Goal: Task Accomplishment & Management: Use online tool/utility

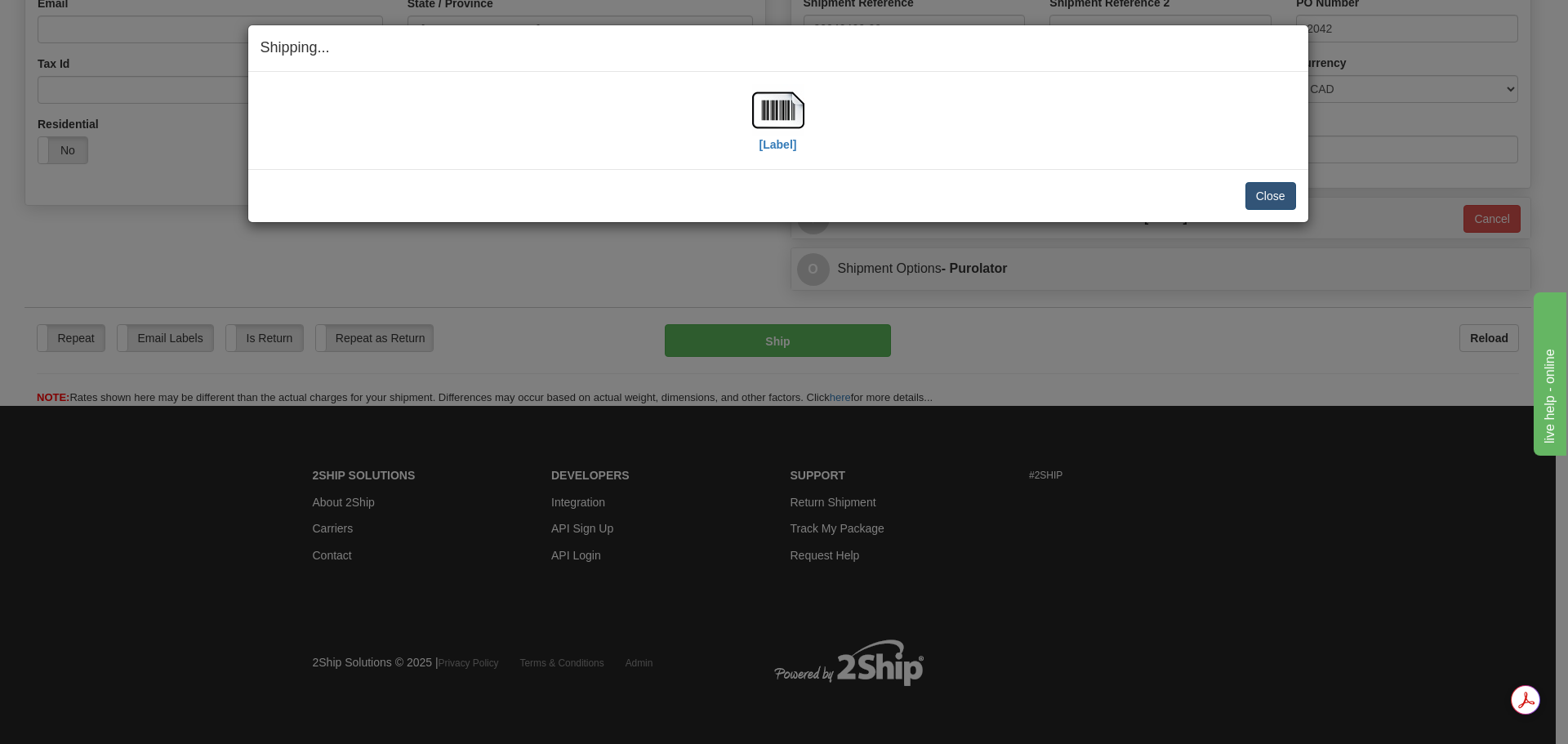
scroll to position [470, 0]
click at [1257, 194] on button "Close" at bounding box center [1270, 195] width 50 height 28
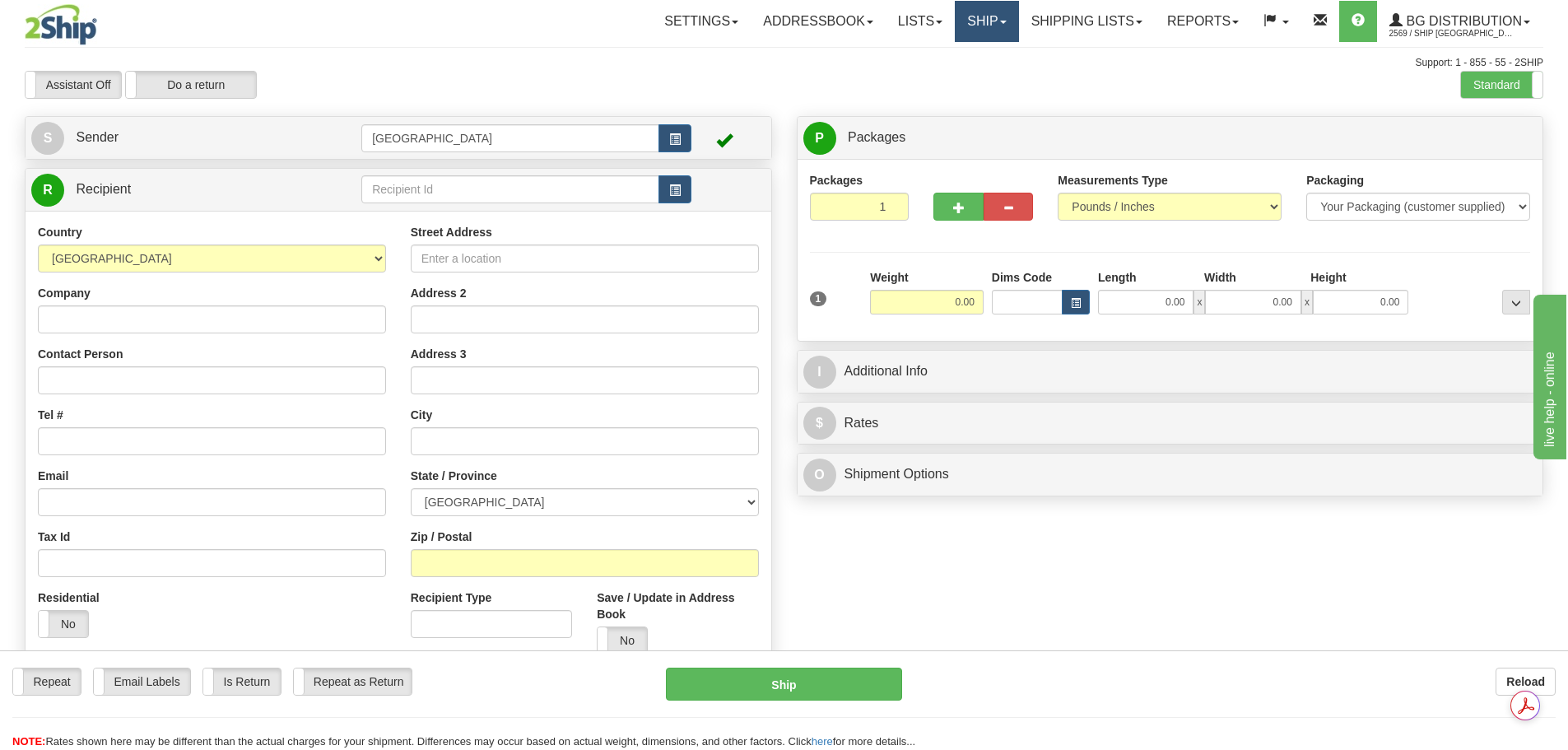
click at [971, 32] on link "Ship" at bounding box center [986, 21] width 63 height 41
click at [959, 57] on span "Ship Screen" at bounding box center [936, 57] width 62 height 14
click at [394, 187] on input "text" at bounding box center [511, 189] width 298 height 28
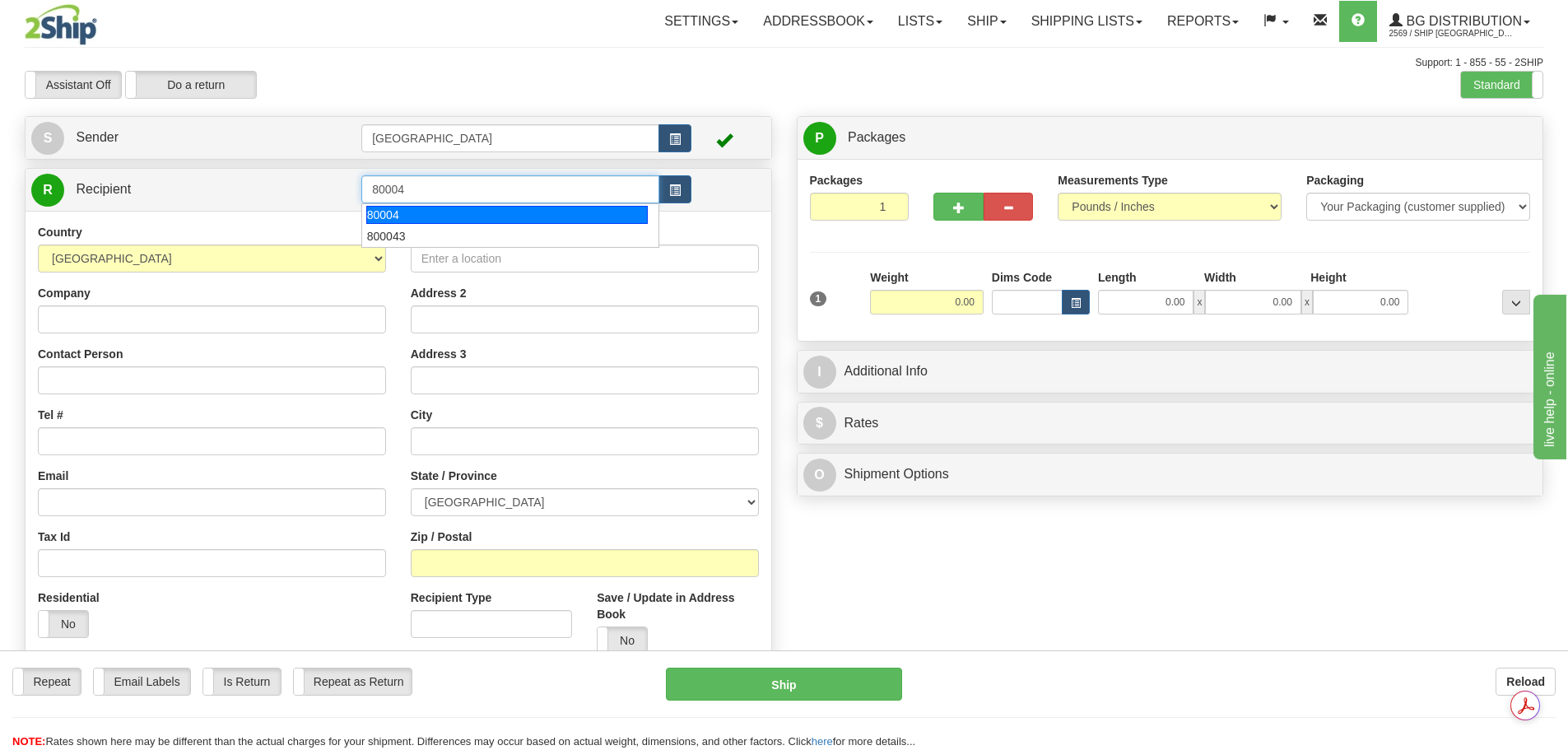
click at [430, 209] on div "80004" at bounding box center [508, 214] width 283 height 19
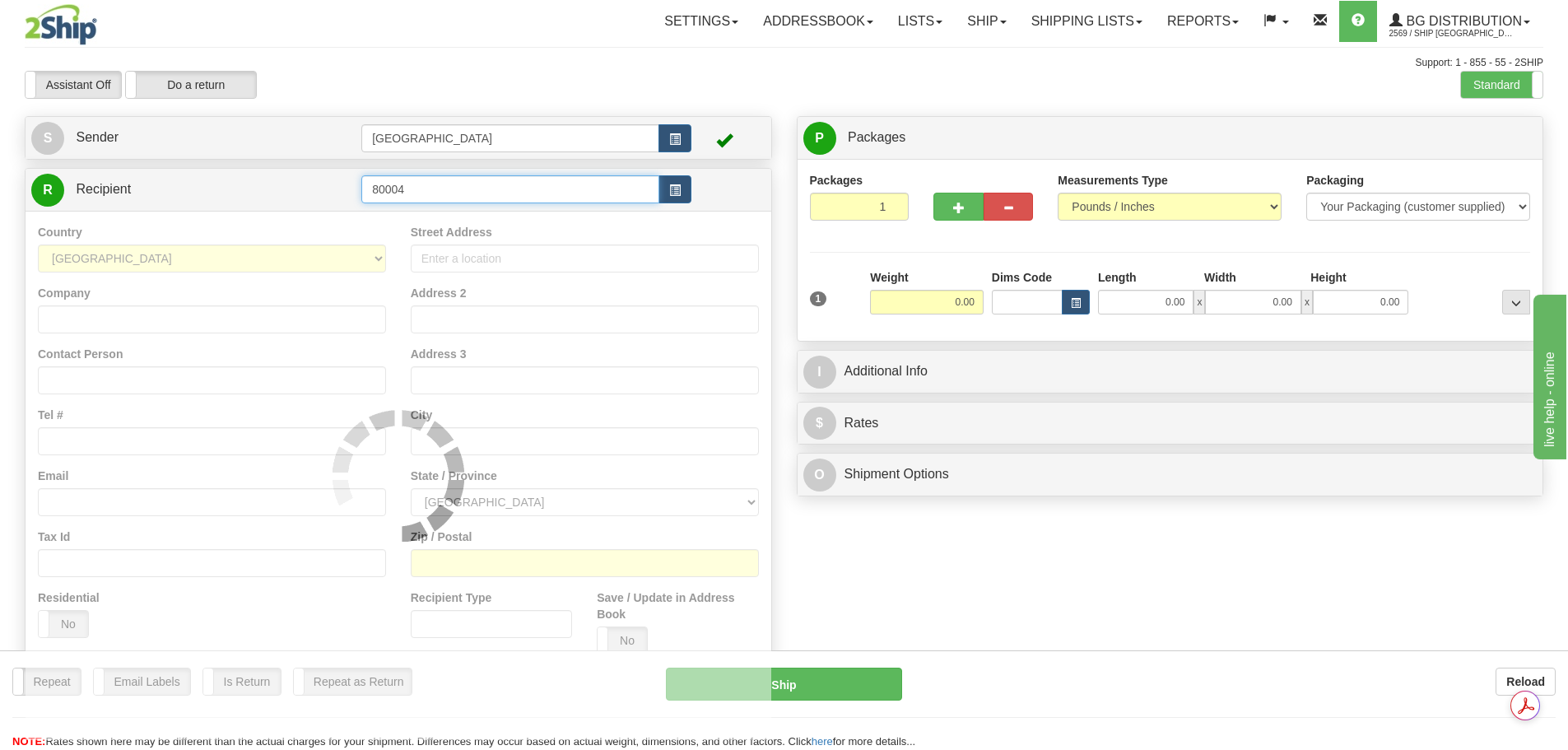
type input "80004"
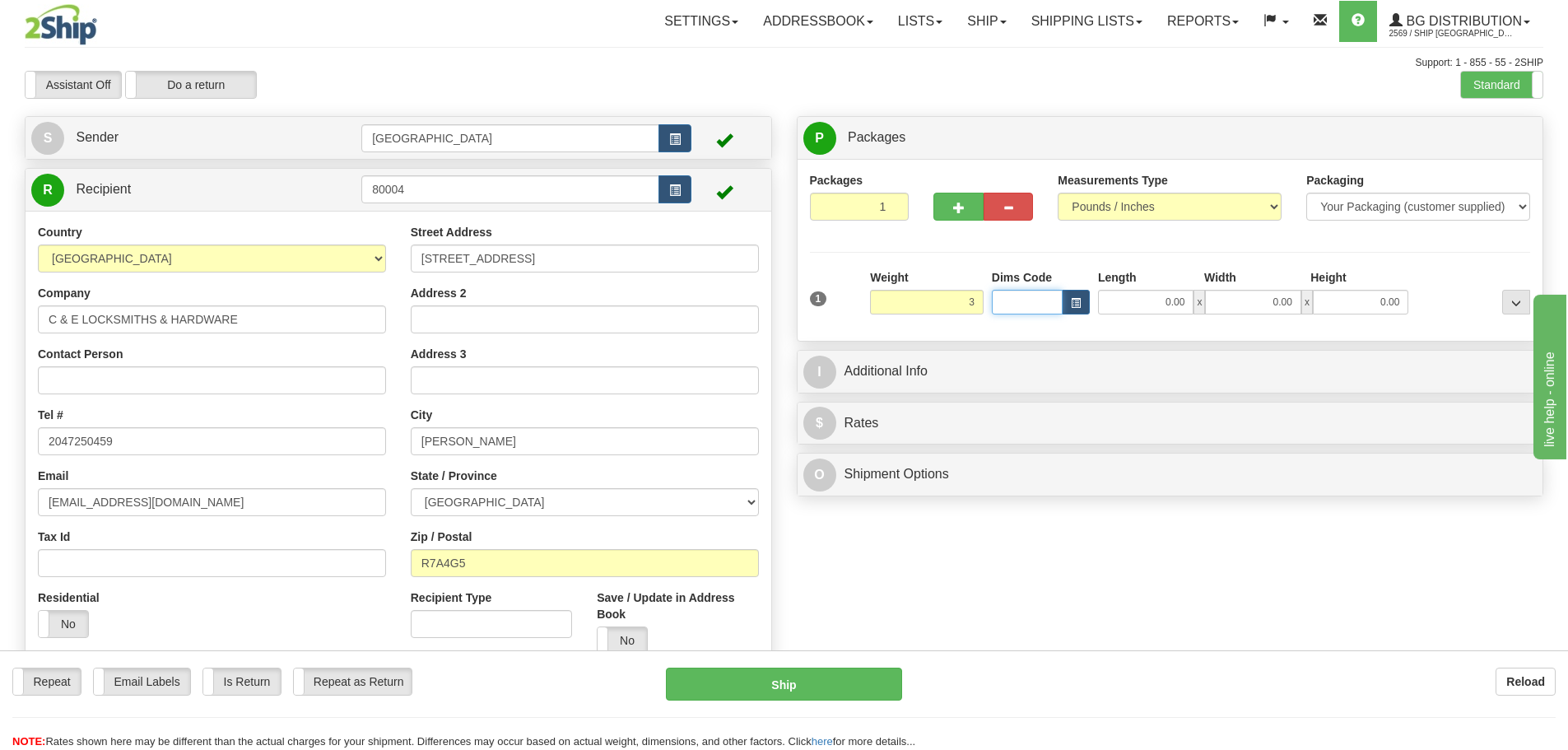
type input "3.00"
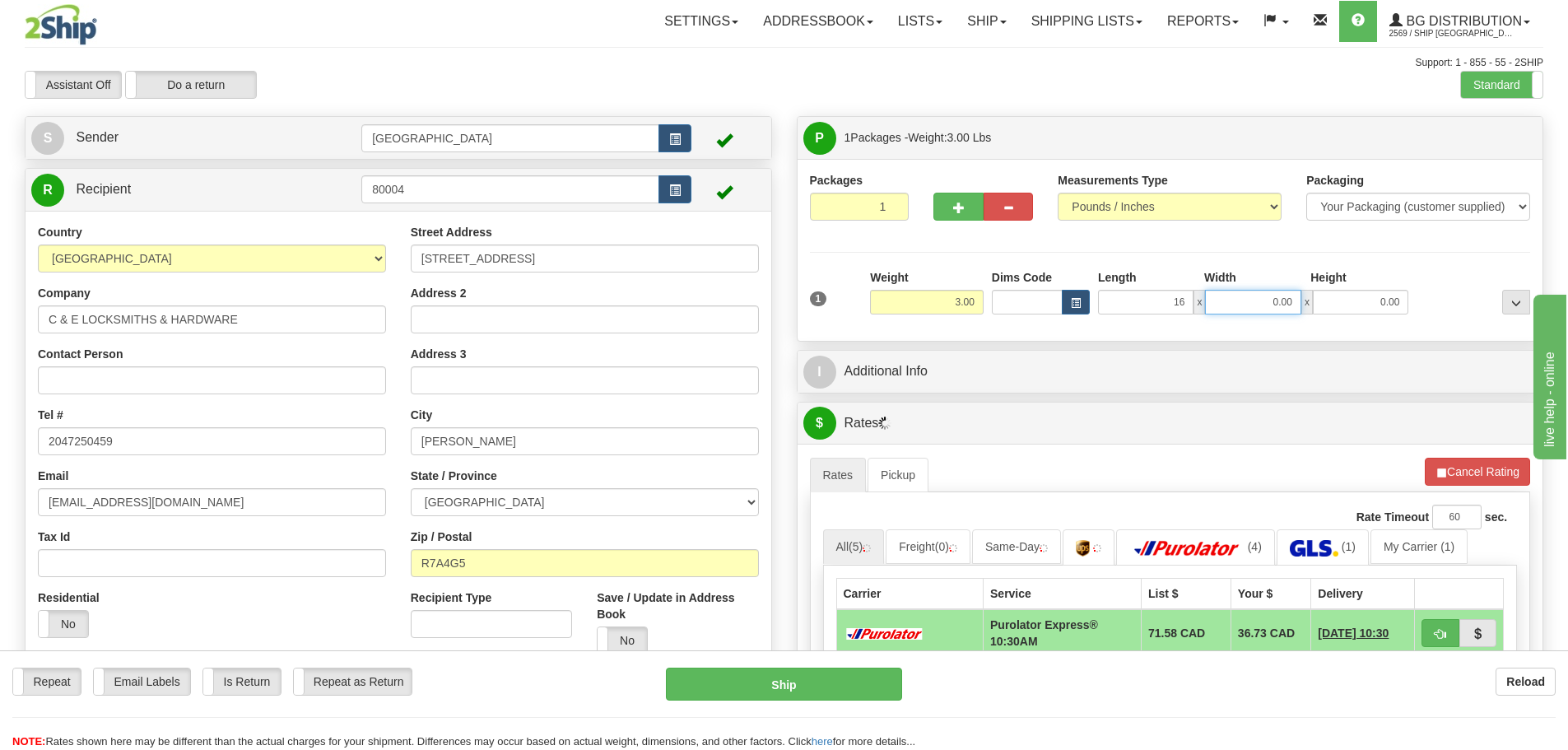
type input "16.00"
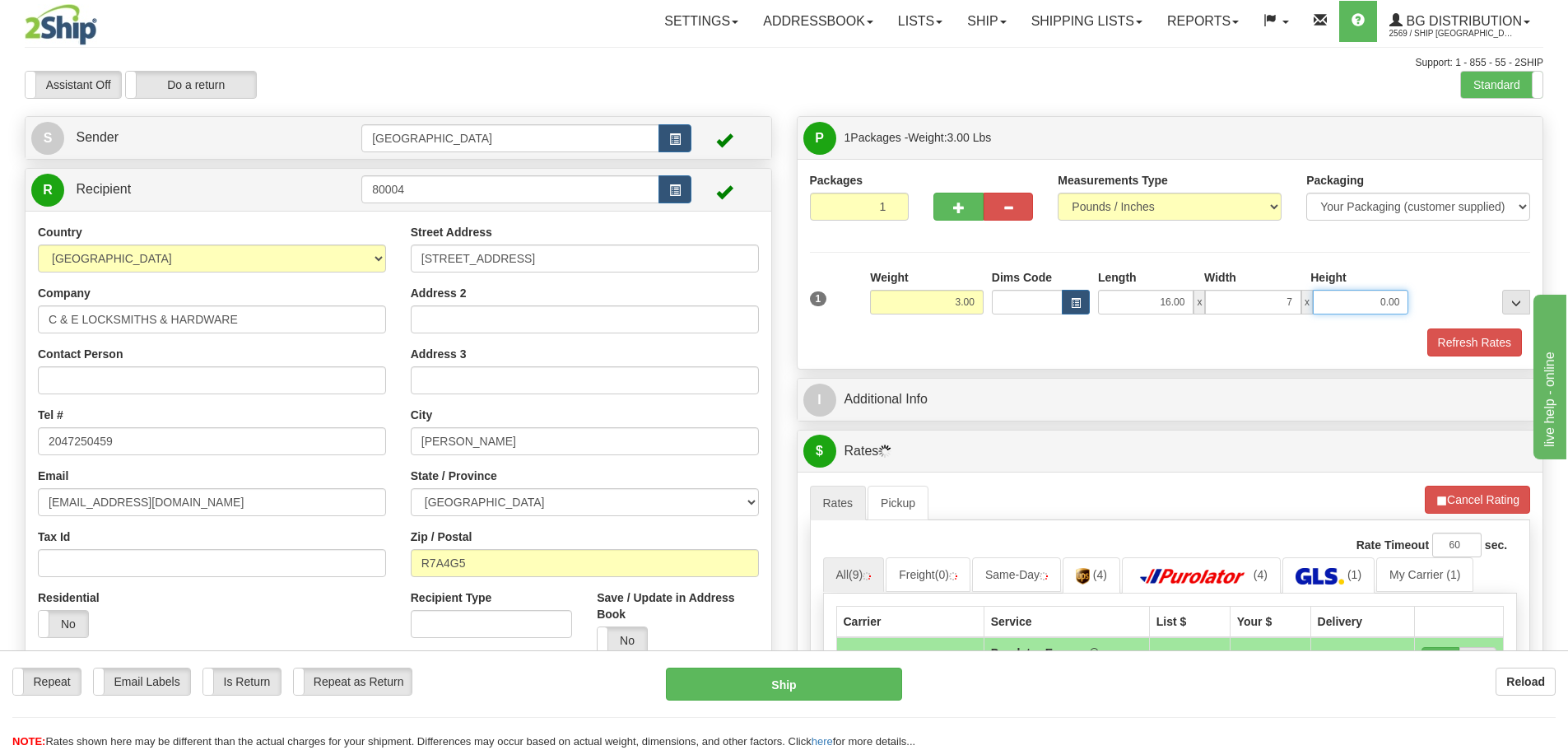
type input "7.00"
type input "5.00"
click at [1426, 352] on div "Refresh Rates" at bounding box center [1170, 342] width 729 height 28
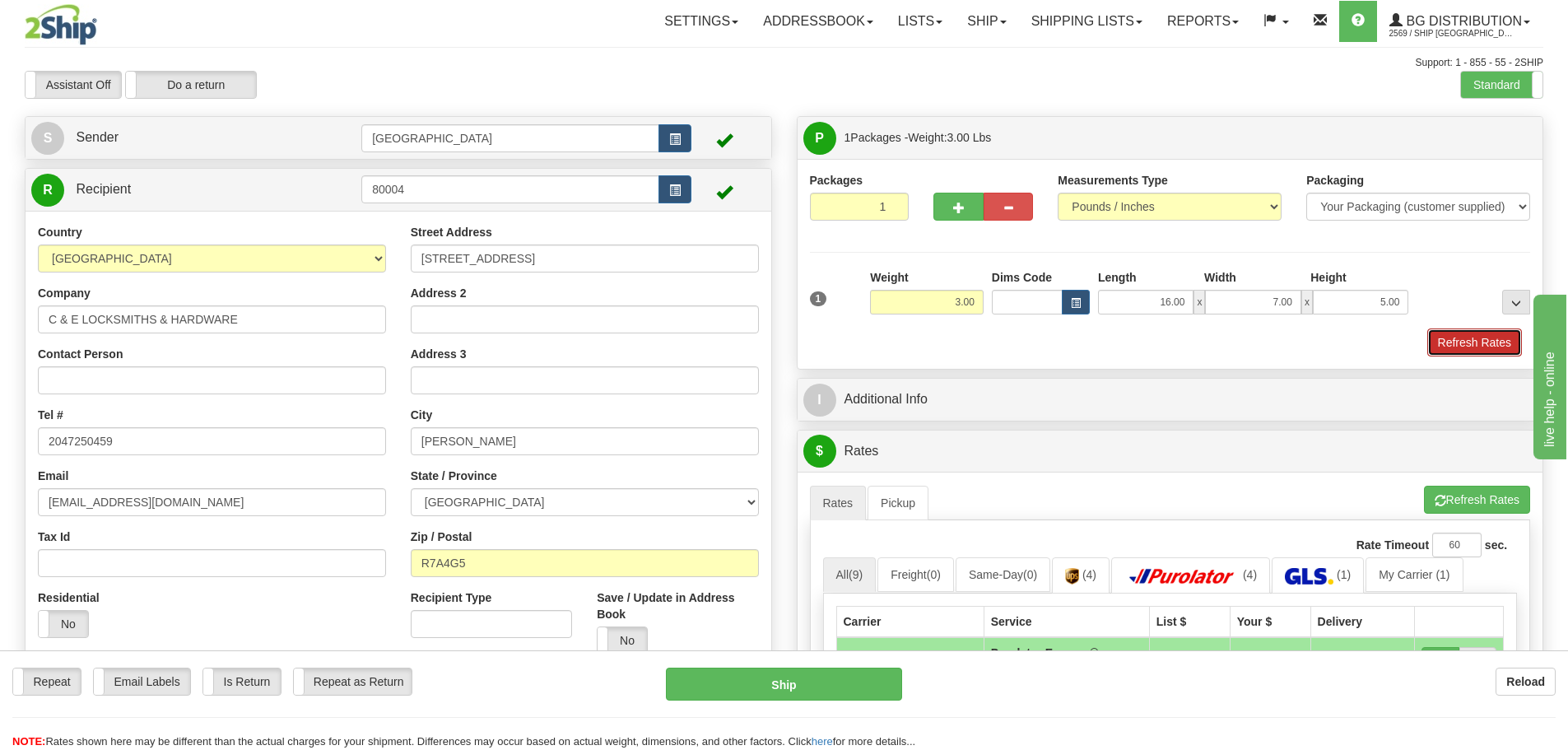
click at [1435, 350] on button "Refresh Rates" at bounding box center [1474, 342] width 95 height 28
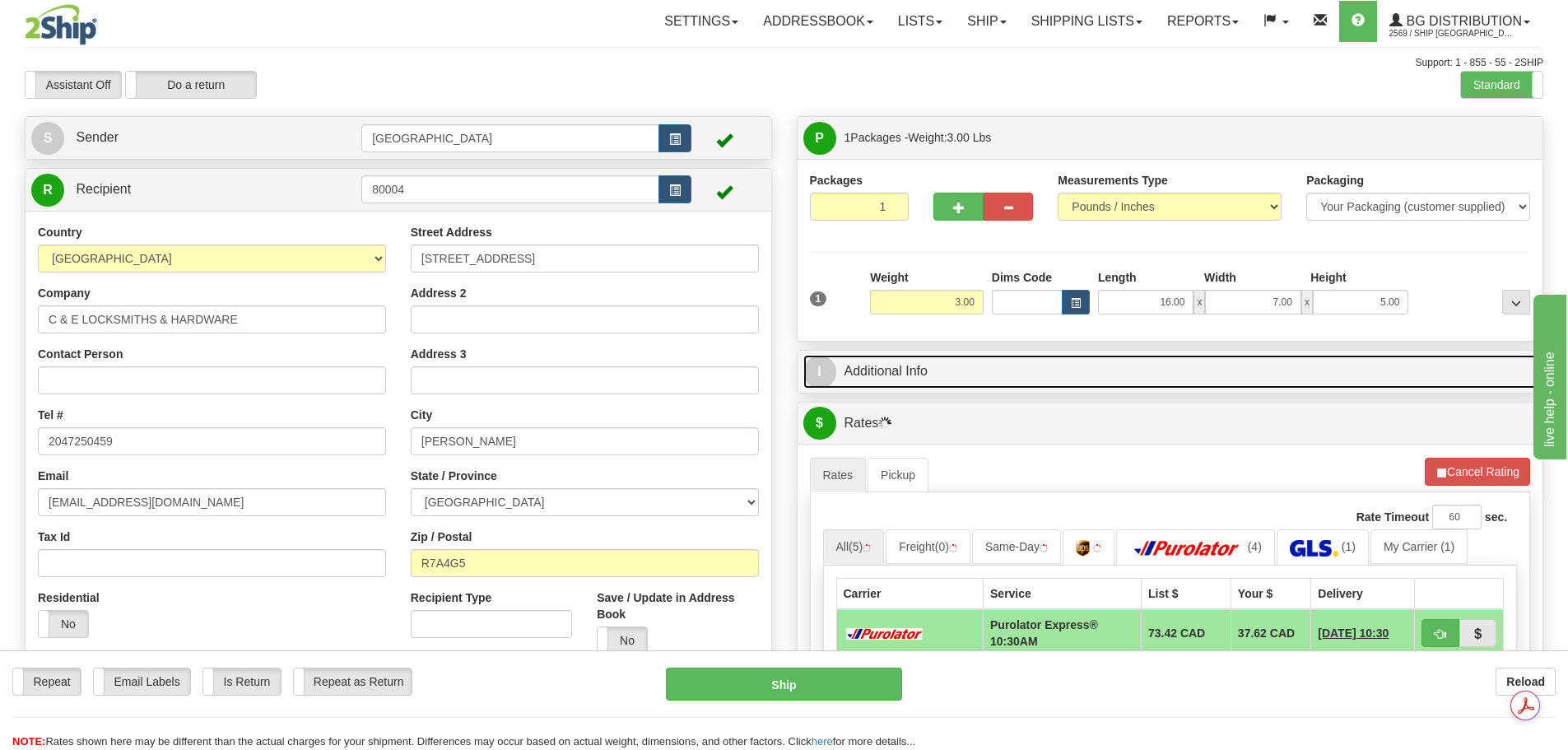
click at [1314, 385] on link "I Additional Info" at bounding box center [1170, 371] width 735 height 34
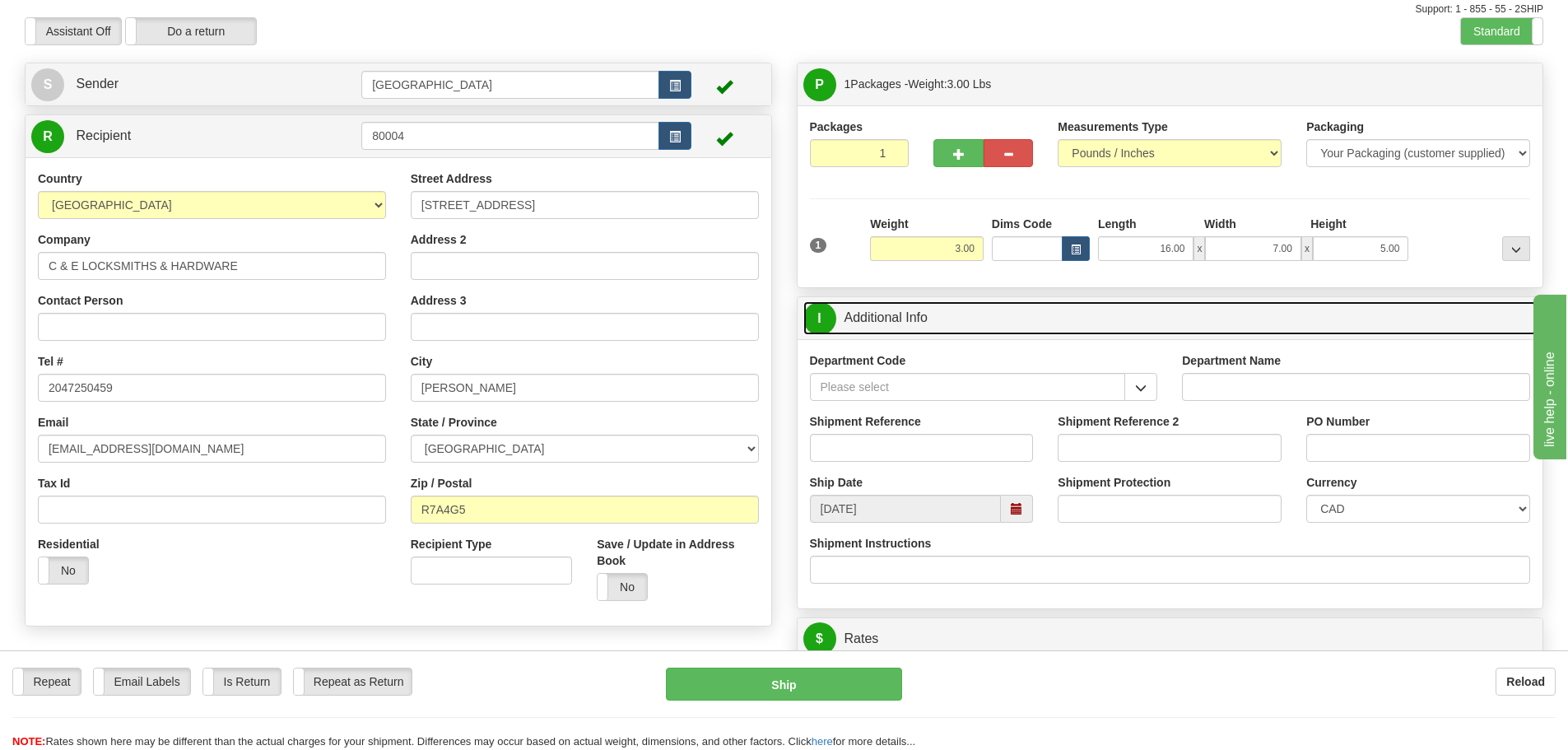
scroll to position [82, 0]
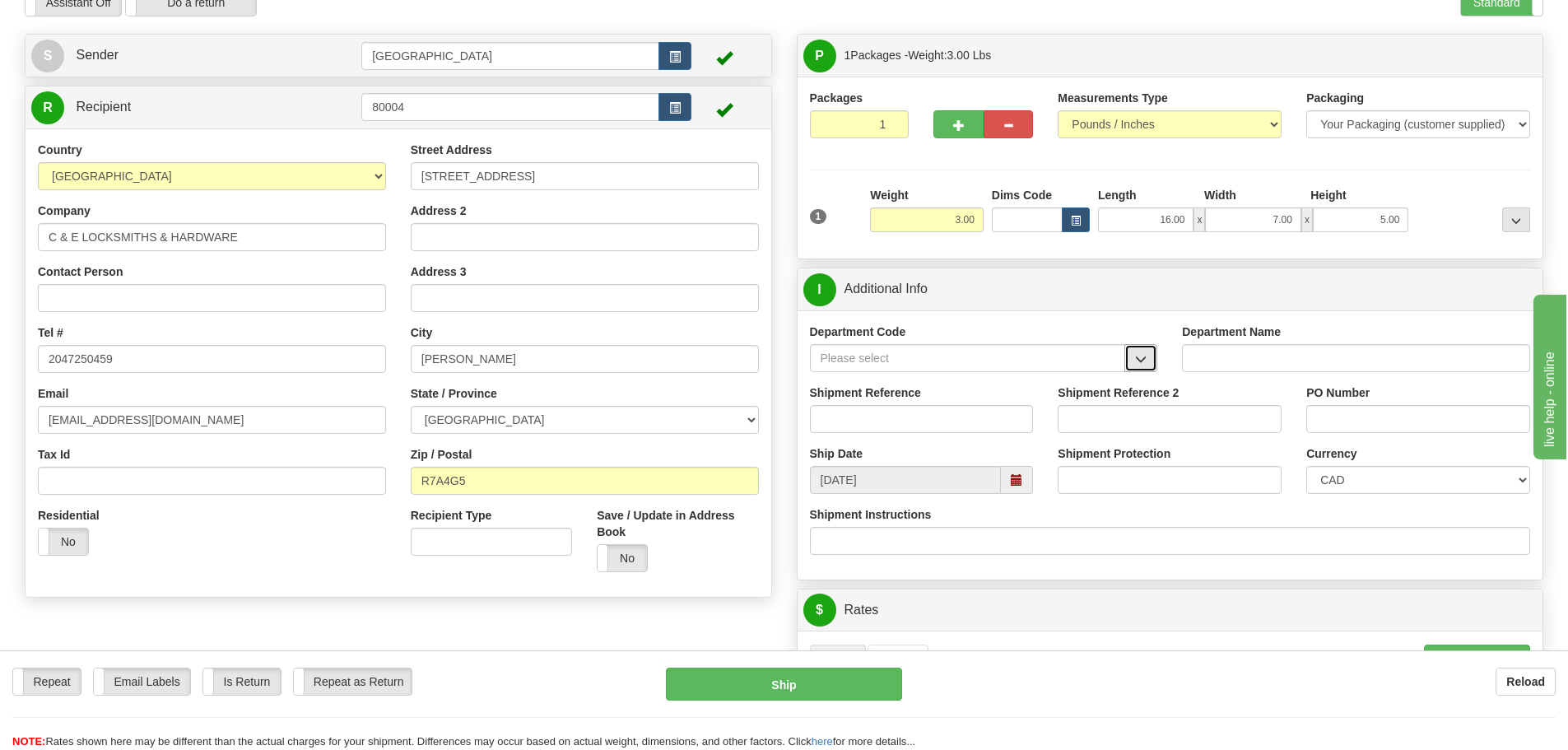
click at [1143, 356] on span "button" at bounding box center [1141, 358] width 12 height 11
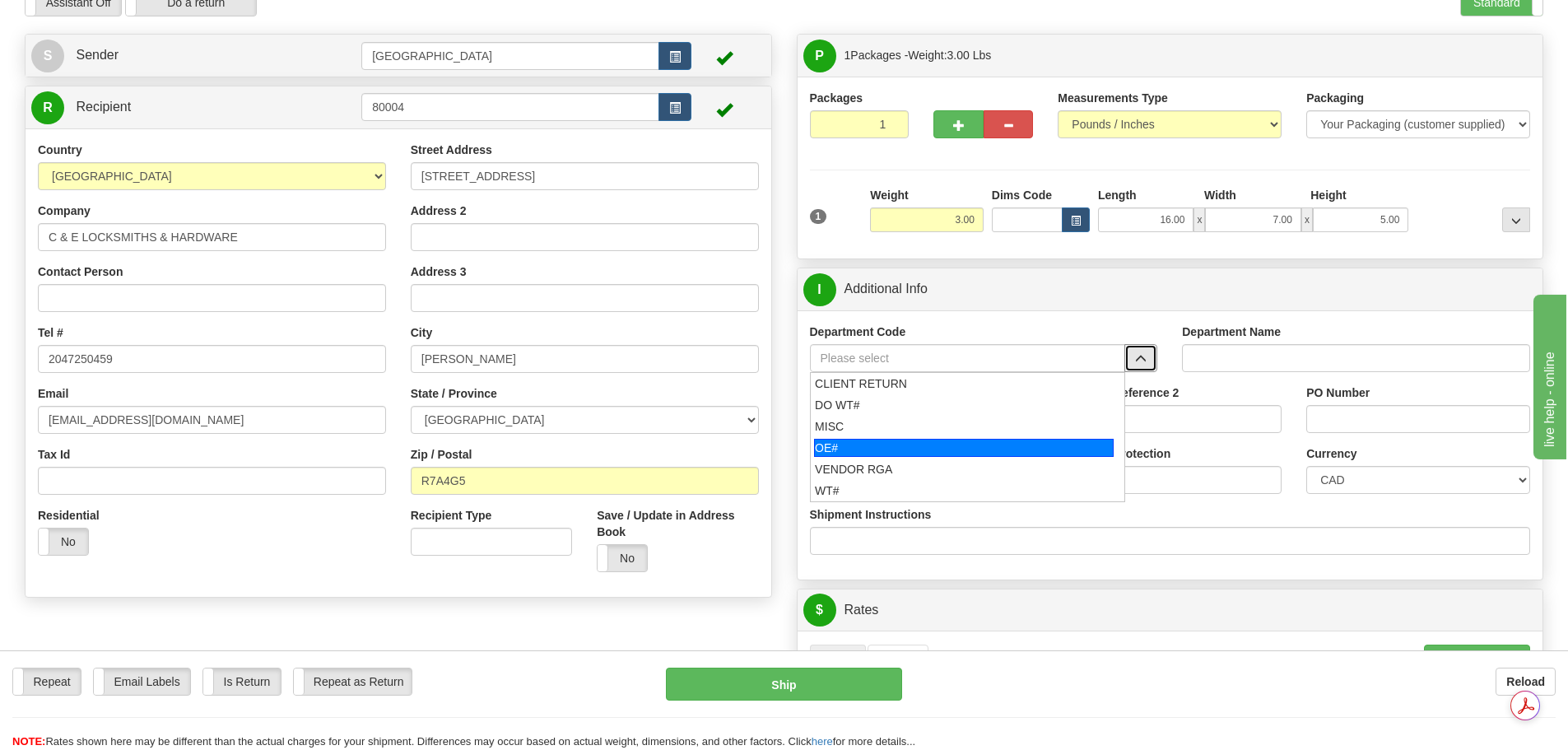
click at [983, 453] on div "OE#" at bounding box center [963, 447] width 299 height 19
type input "OE#"
type input "ORDERS"
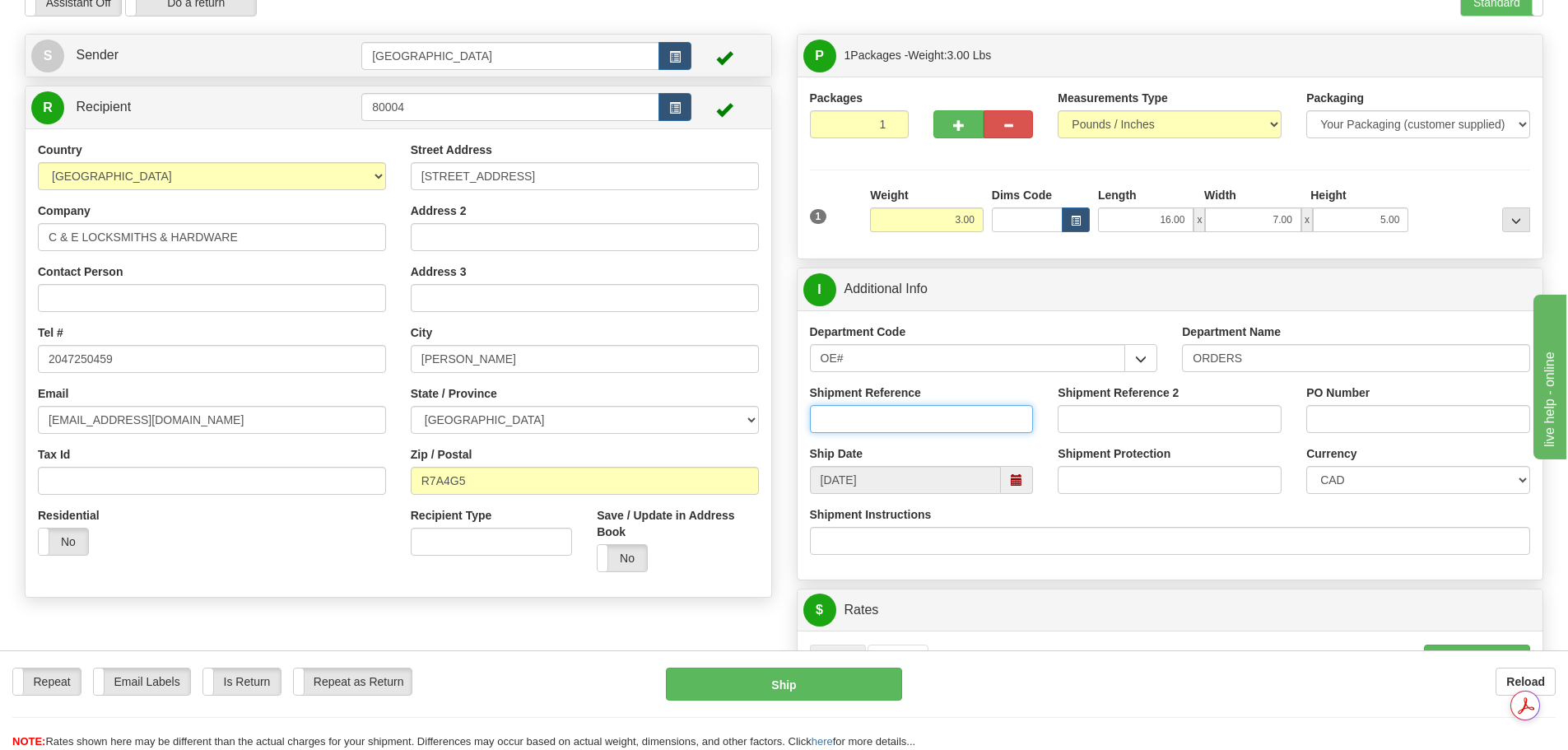
click at [963, 431] on input "Shipment Reference" at bounding box center [922, 419] width 224 height 28
type input "90040551-00; 90040664-00"
drag, startPoint x: 968, startPoint y: 422, endPoint x: 895, endPoint y: 418, distance: 73.1
click at [895, 418] on input "90040551-00; 90040664-00" at bounding box center [922, 419] width 224 height 28
click at [1397, 422] on input "PO Number" at bounding box center [1419, 419] width 224 height 28
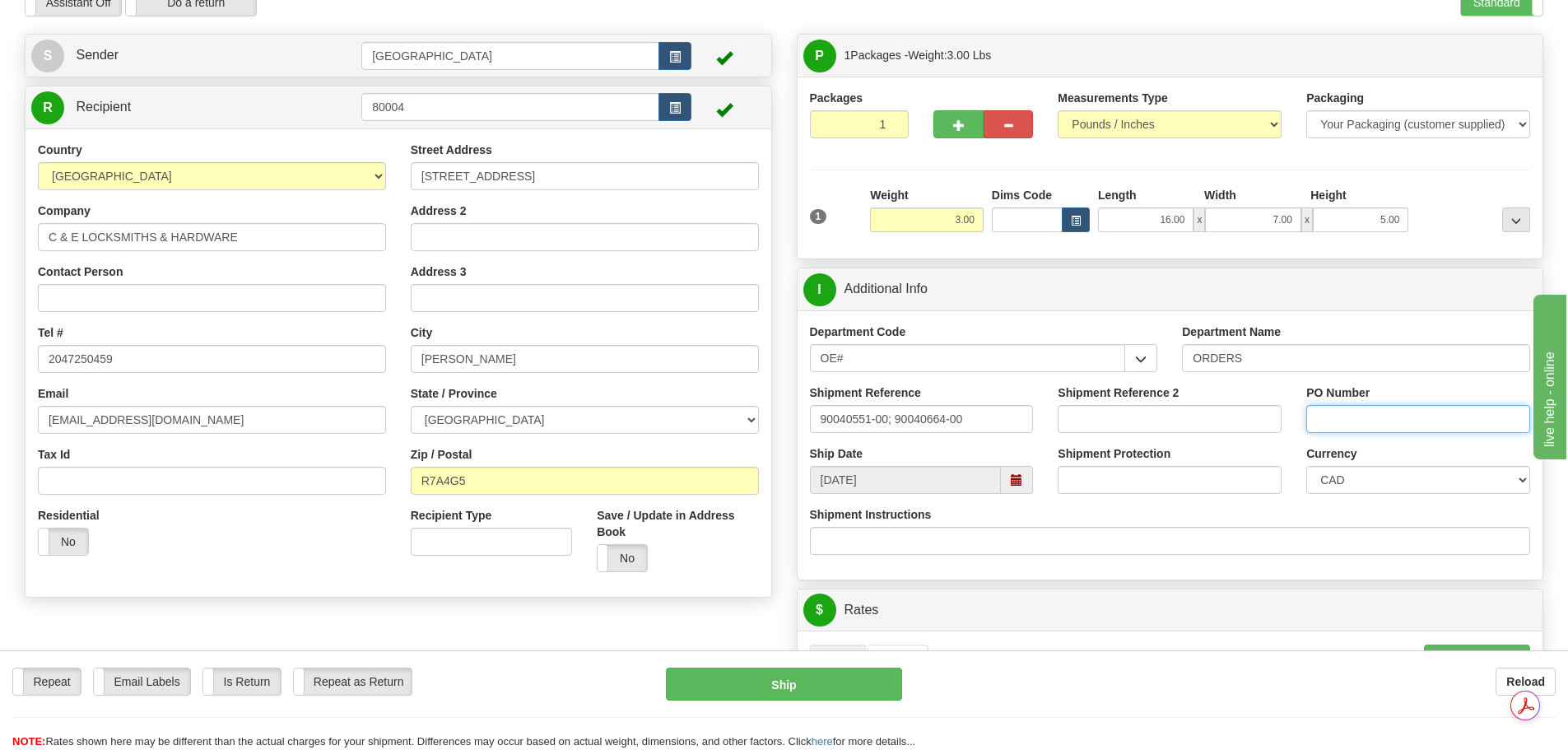
paste input "90040664-00"
type input "90040664-00"
drag, startPoint x: 1000, startPoint y: 425, endPoint x: 894, endPoint y: 412, distance: 106.8
click at [894, 412] on input "90040551-00; 90040664-00" at bounding box center [922, 419] width 224 height 28
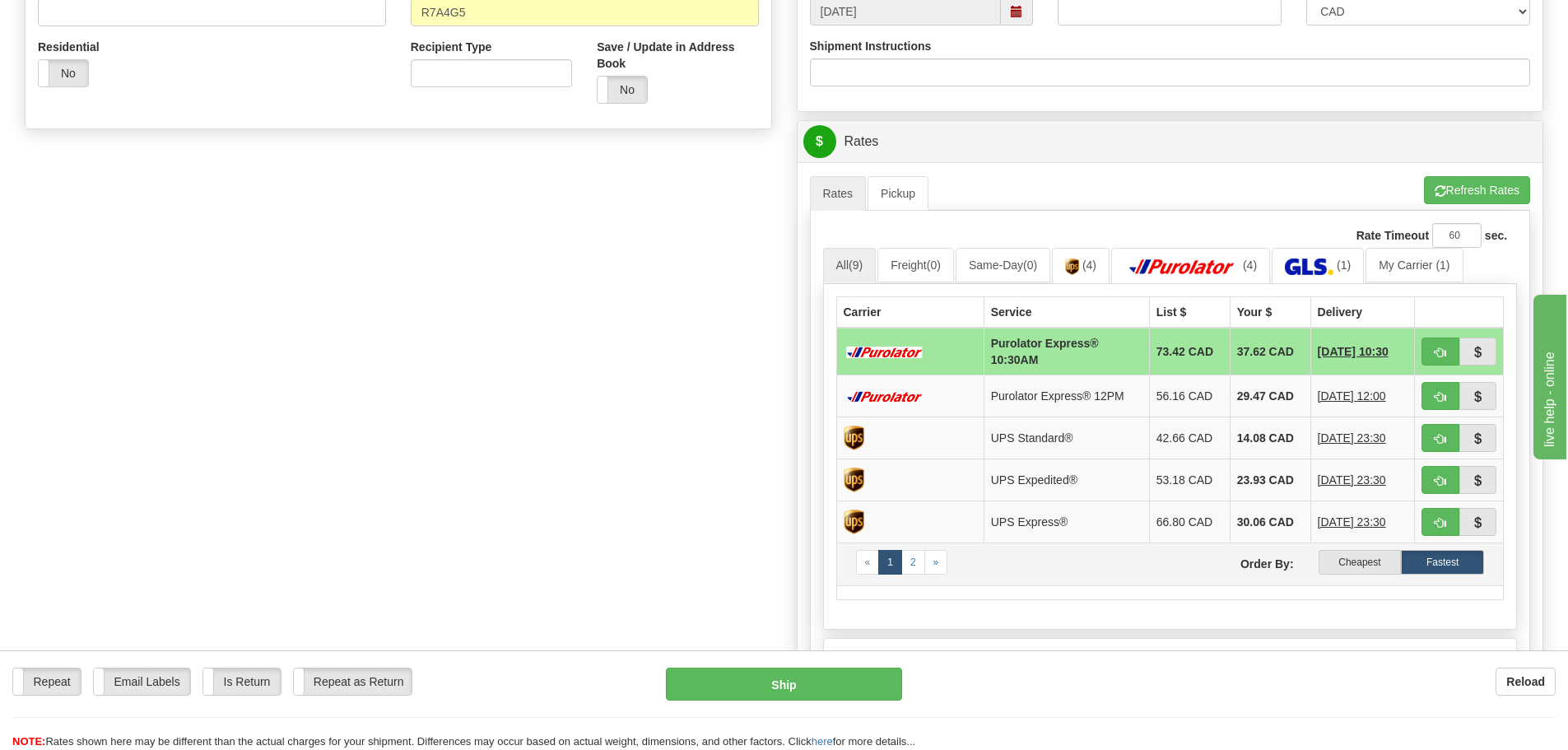
scroll to position [576, 0]
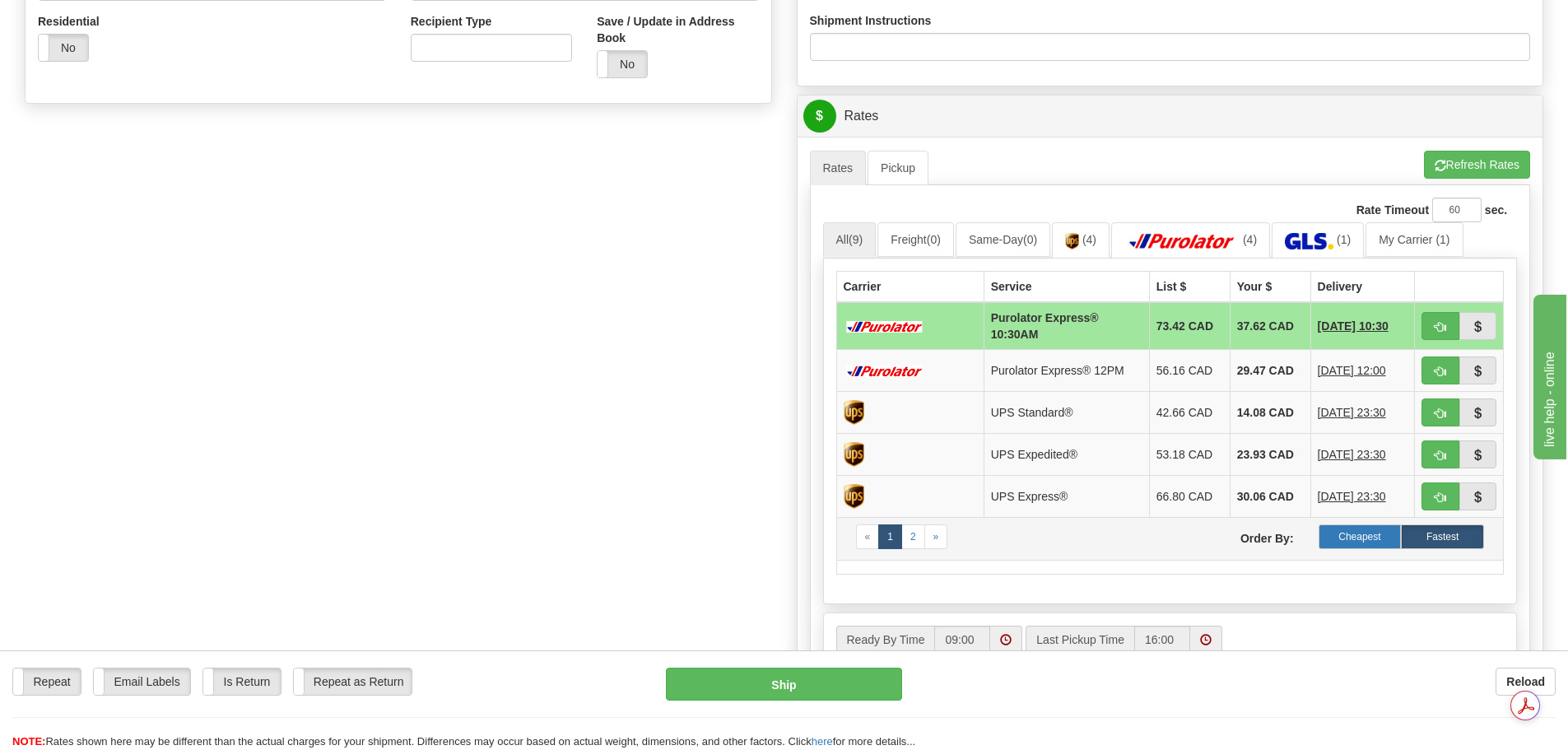
type input "90040551-00"
click at [1346, 537] on label "Cheapest" at bounding box center [1359, 536] width 83 height 24
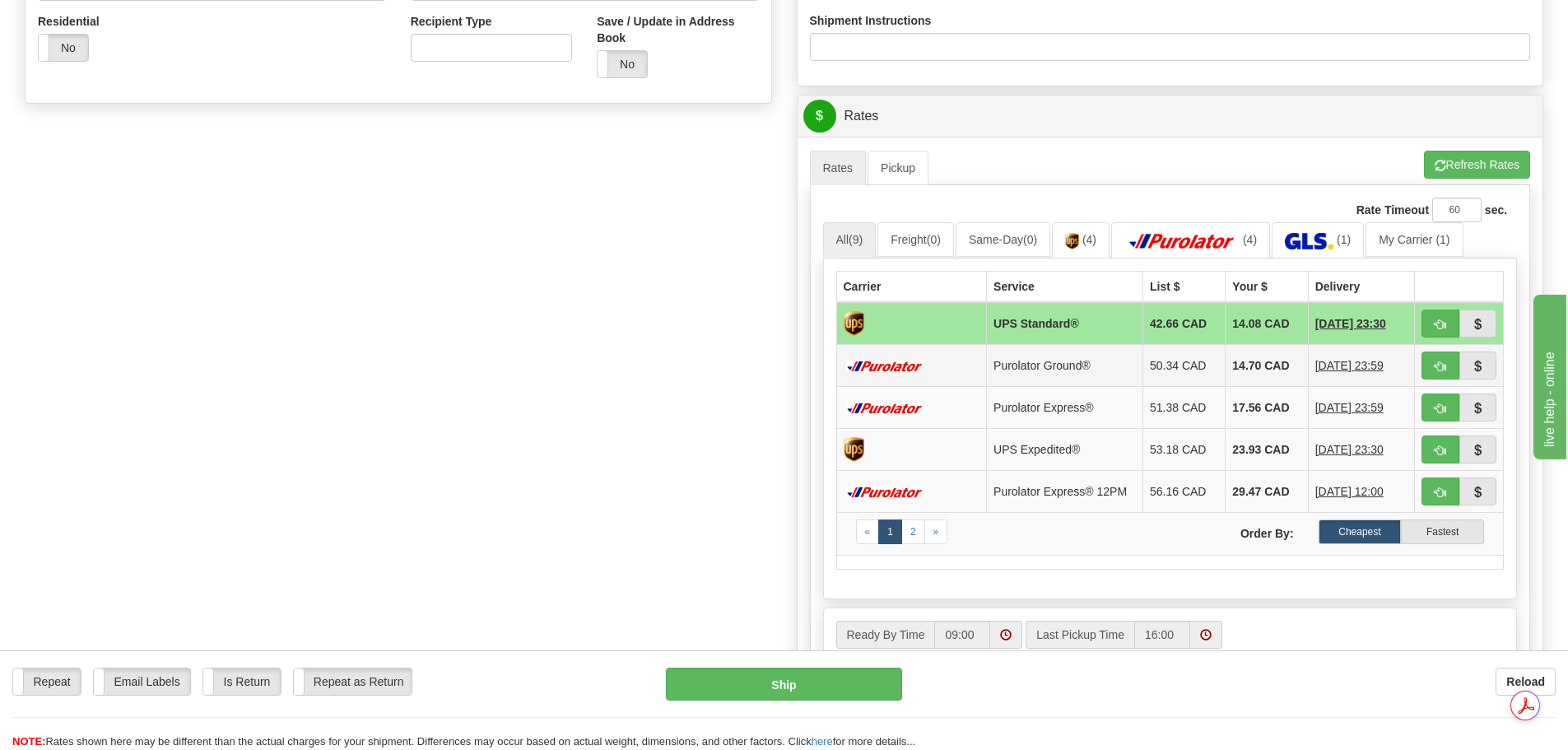
click at [1264, 359] on td "14.70 CAD" at bounding box center [1267, 364] width 82 height 42
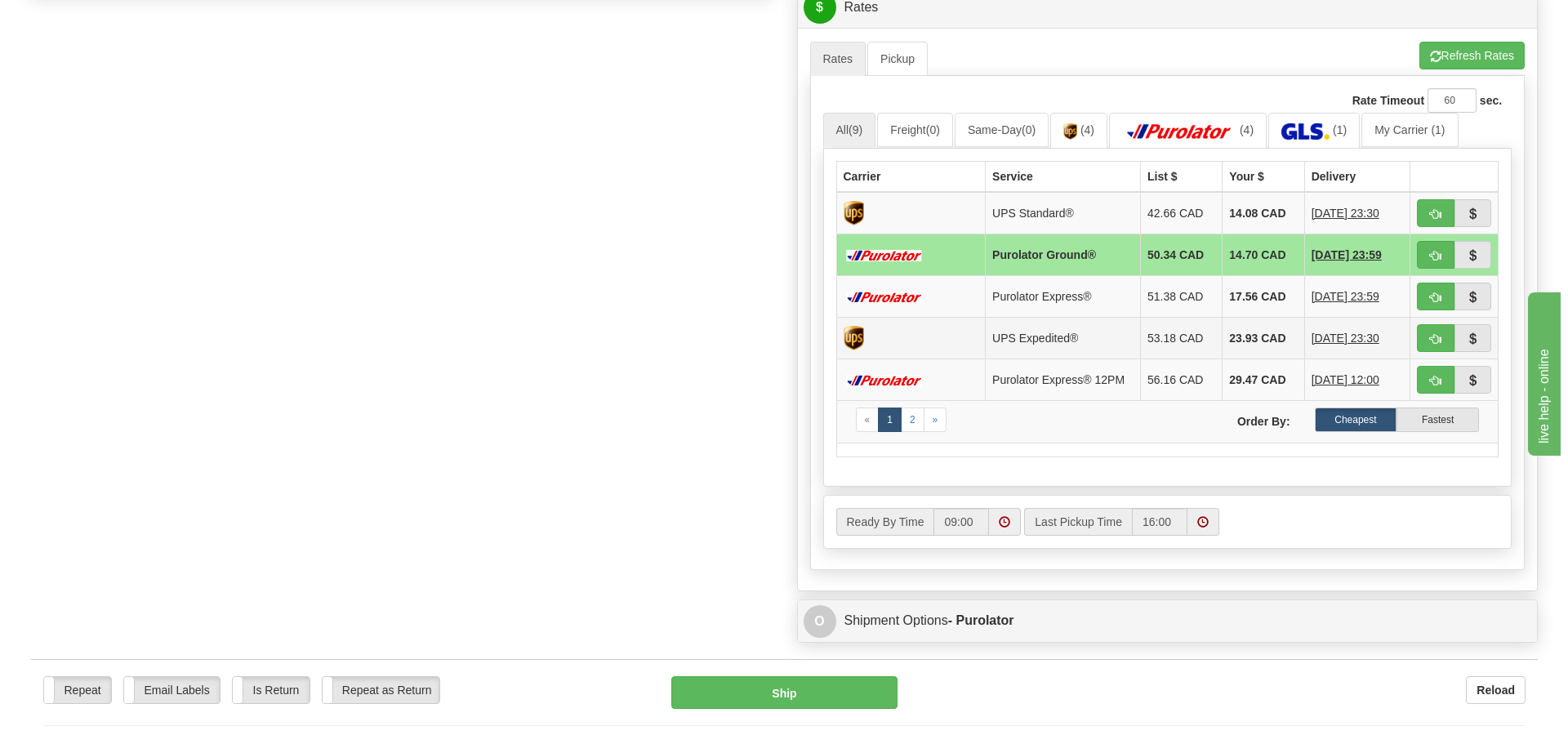
scroll to position [734, 0]
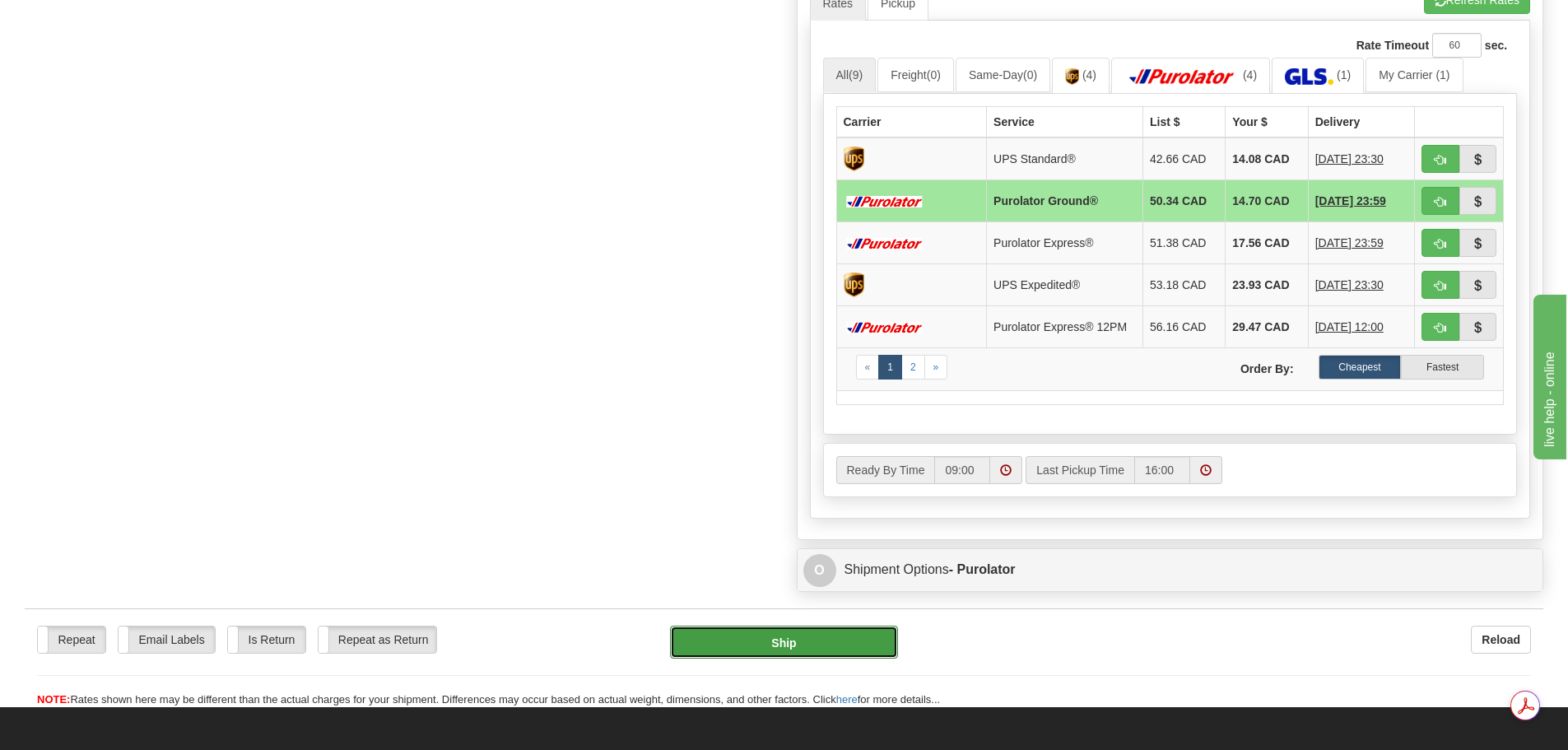
click at [789, 647] on button "Ship" at bounding box center [784, 642] width 228 height 33
type input "260"
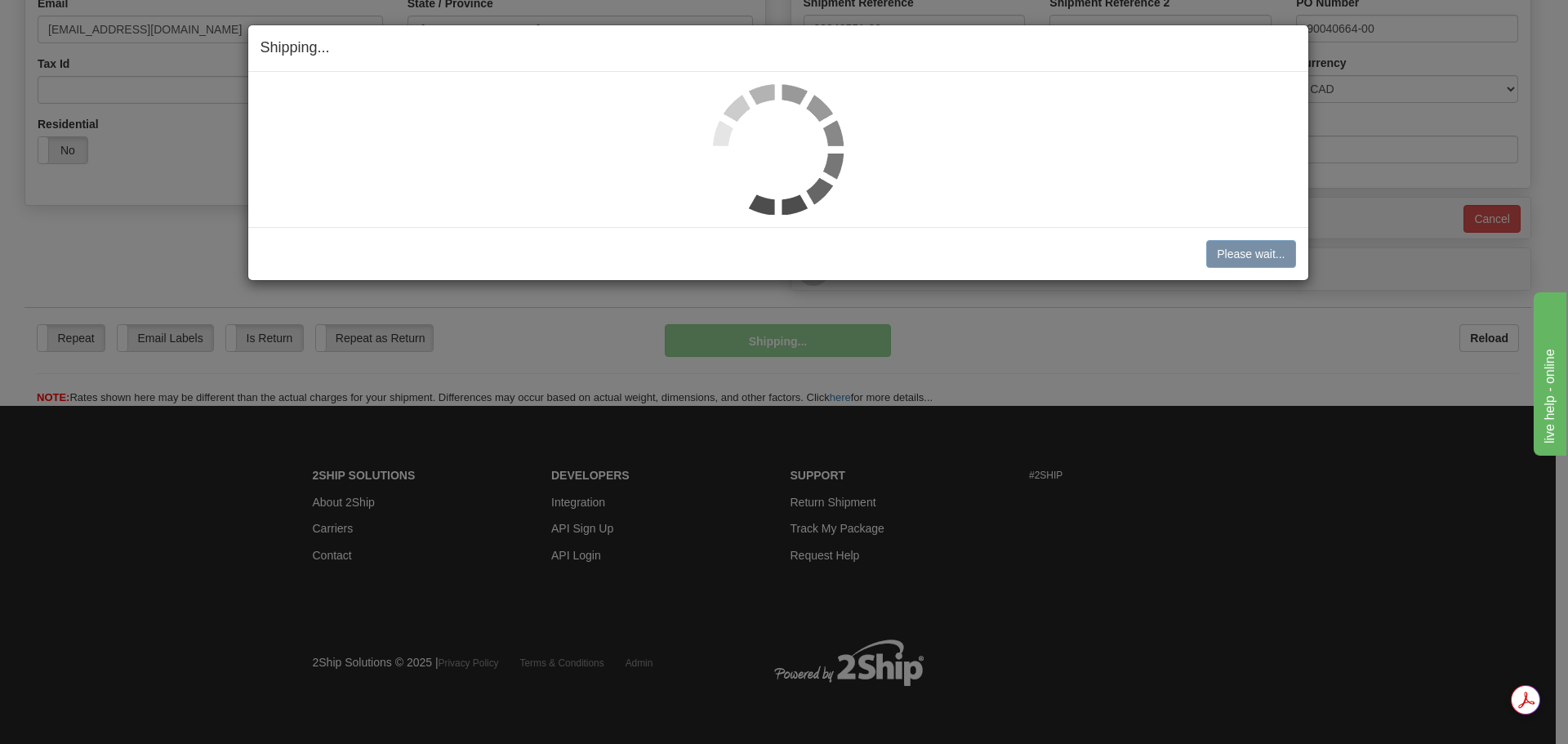
scroll to position [470, 0]
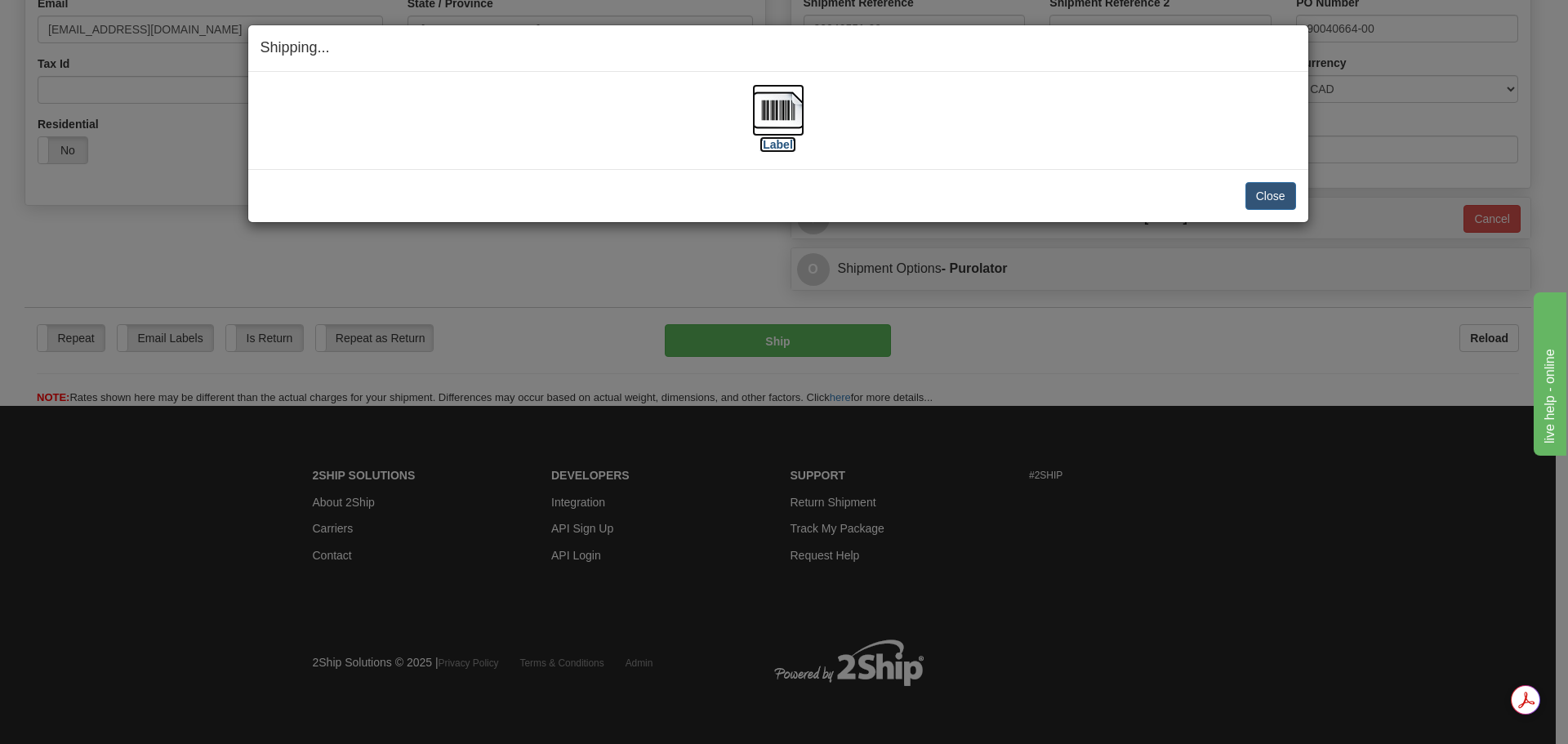
click at [788, 109] on img at bounding box center [778, 110] width 52 height 52
